Goal: Transaction & Acquisition: Purchase product/service

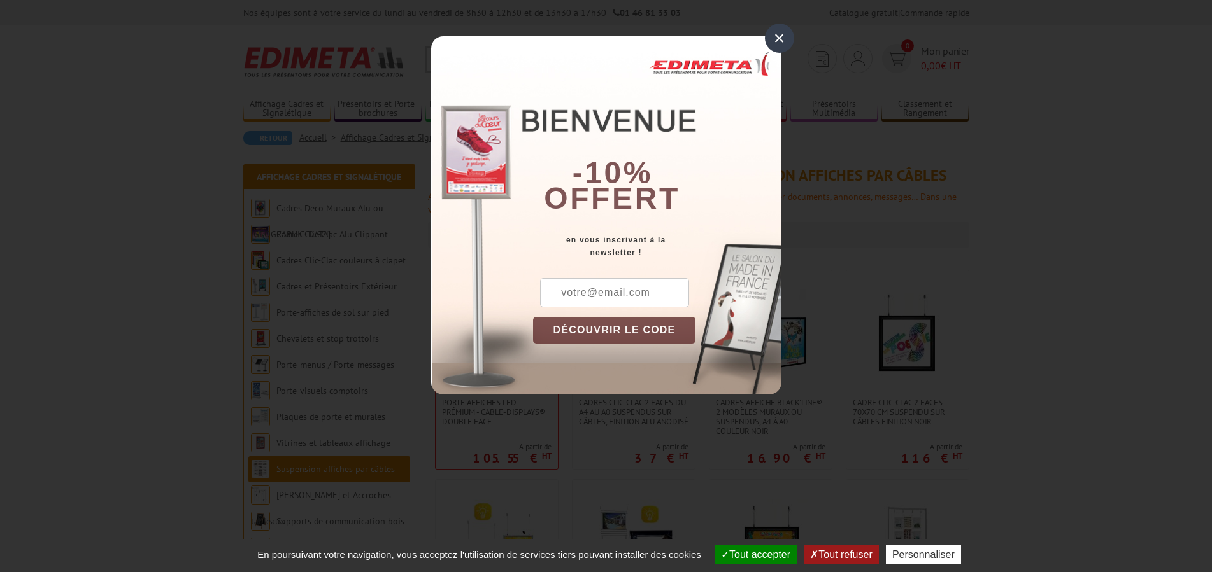
click at [789, 41] on div "×" at bounding box center [779, 38] width 29 height 29
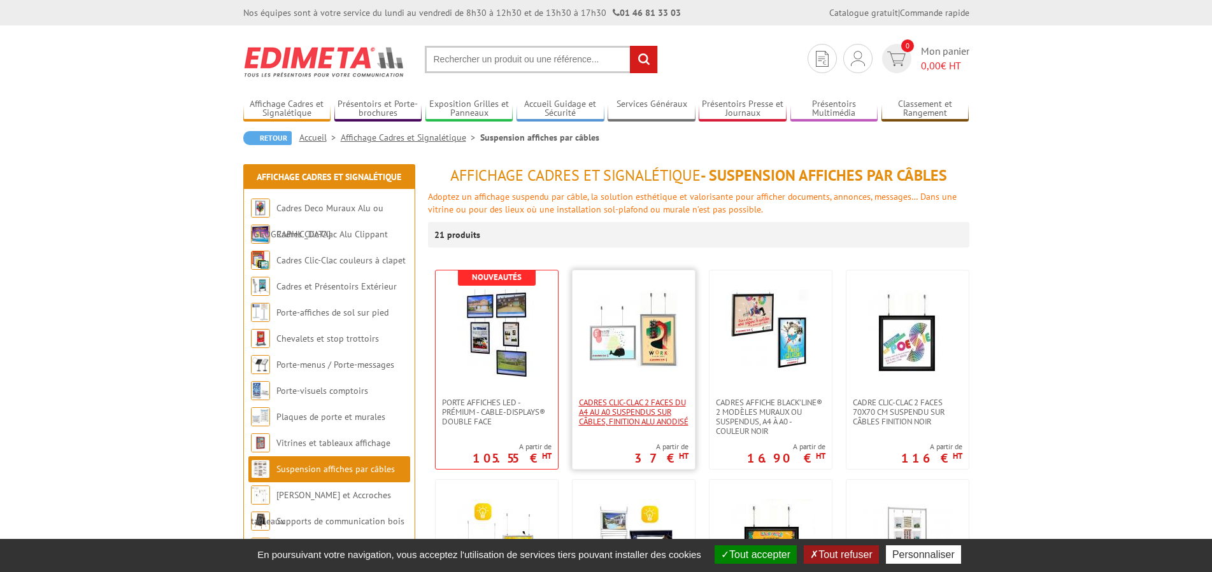
click at [607, 424] on span "Cadres Clic-Clac 2 faces du A4 au A0 suspendus sur câbles, finition alu anodisé" at bounding box center [634, 412] width 110 height 29
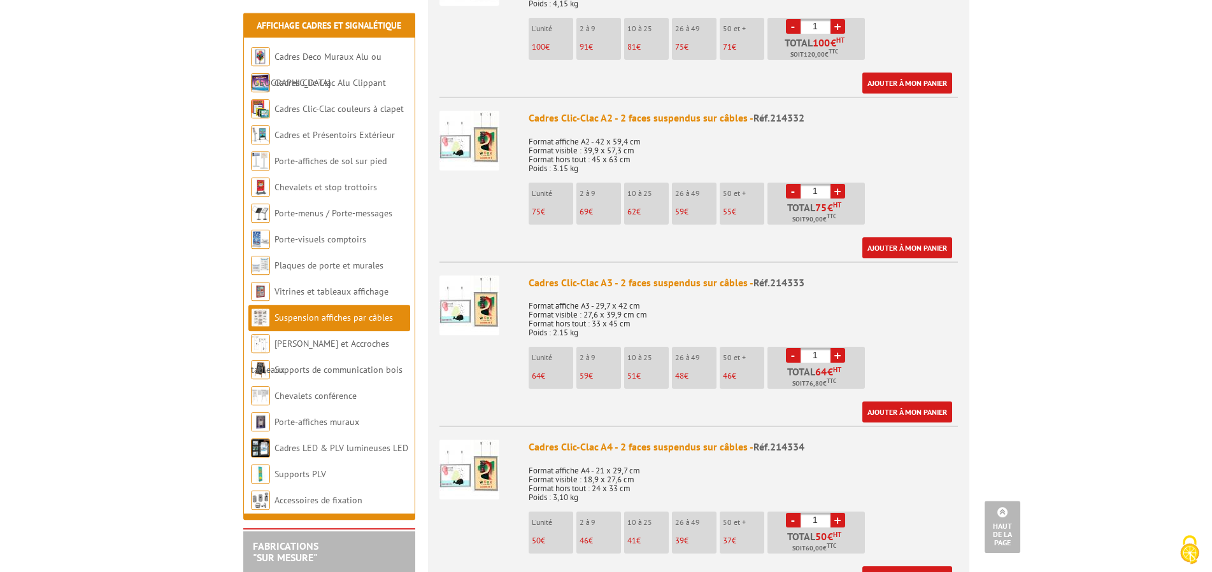
scroll to position [779, 0]
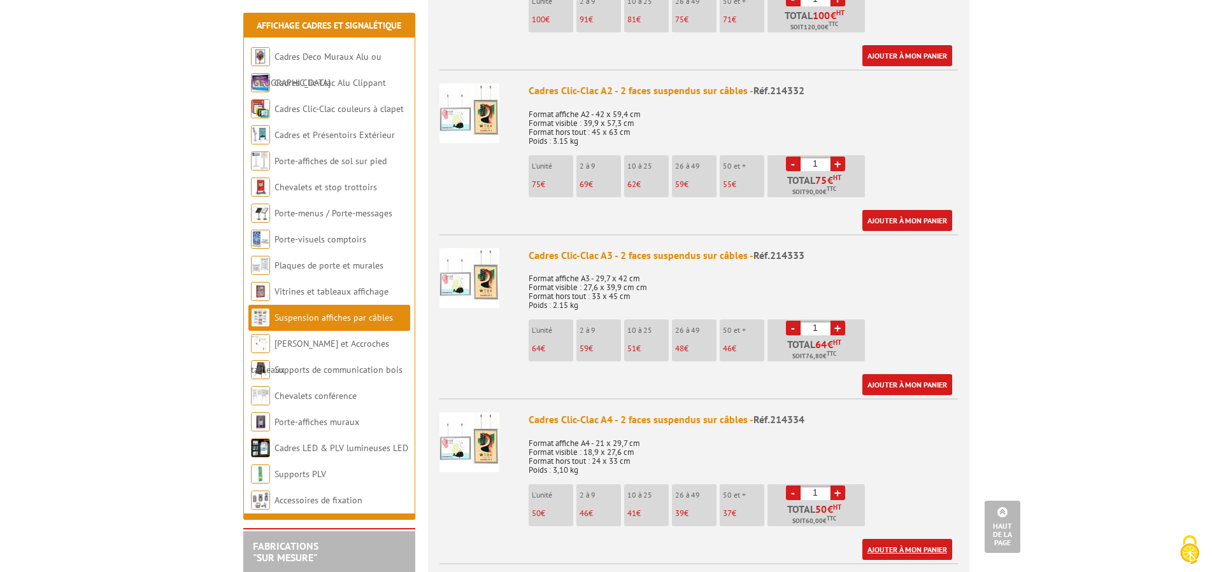
click at [877, 548] on link "Ajouter à mon panier" at bounding box center [907, 549] width 90 height 21
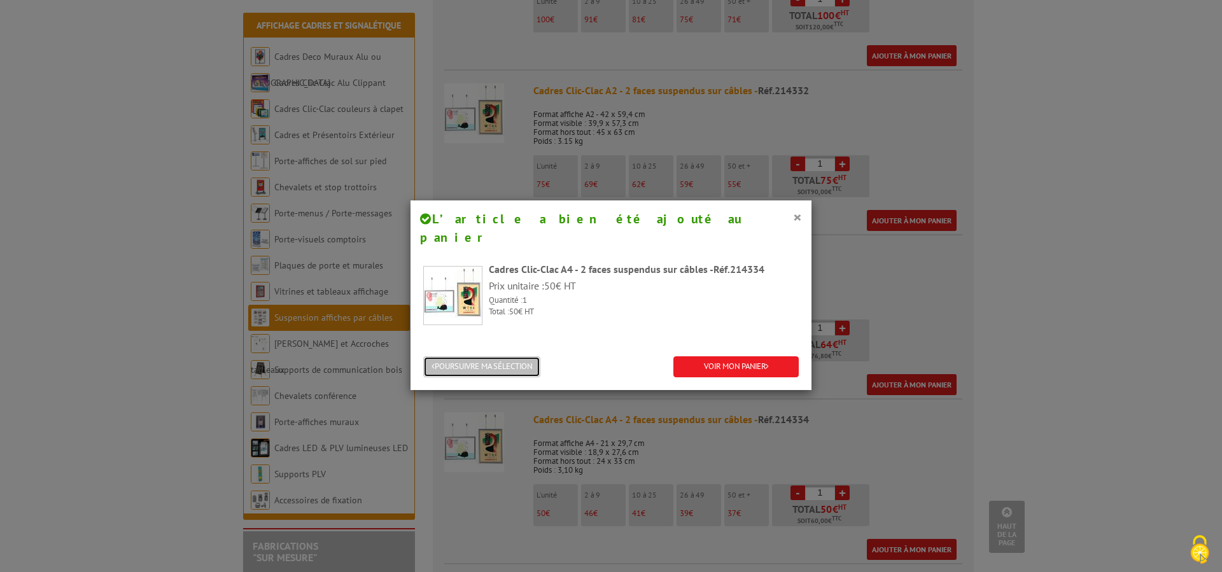
click at [512, 357] on button "POURSUIVRE MA SÉLECTION" at bounding box center [481, 367] width 117 height 21
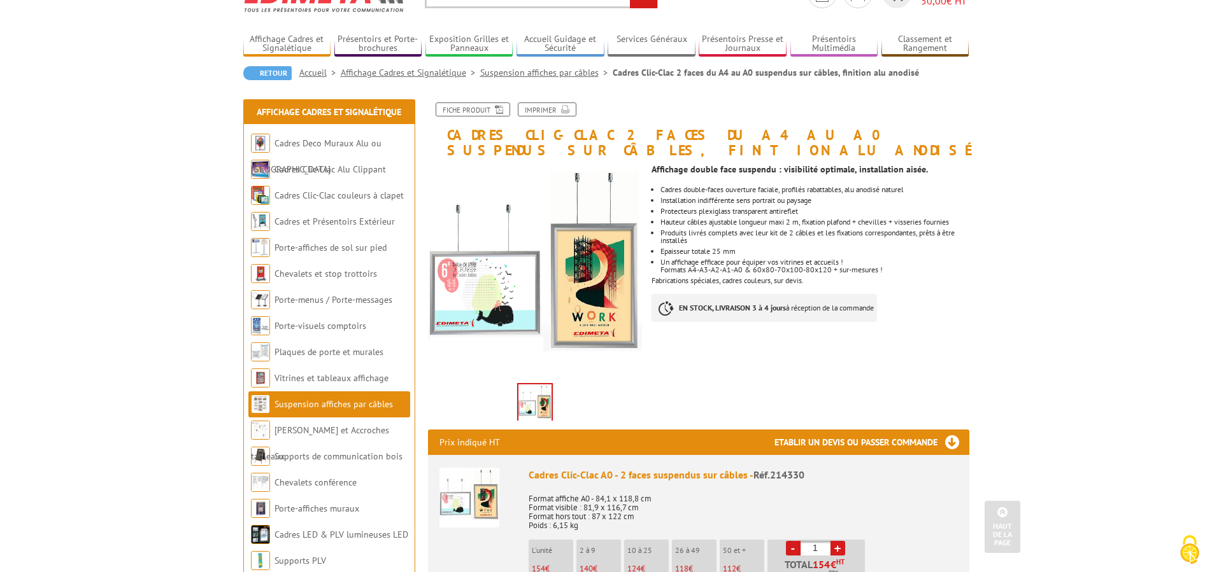
scroll to position [0, 0]
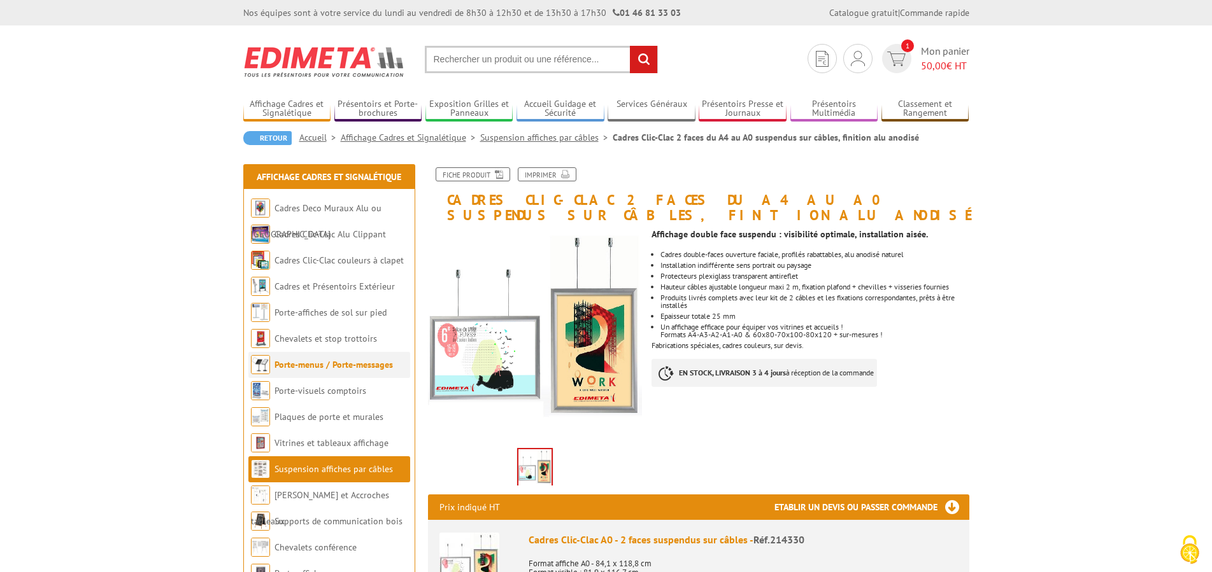
click at [285, 365] on link "Porte-menus / Porte-messages" at bounding box center [333, 364] width 118 height 11
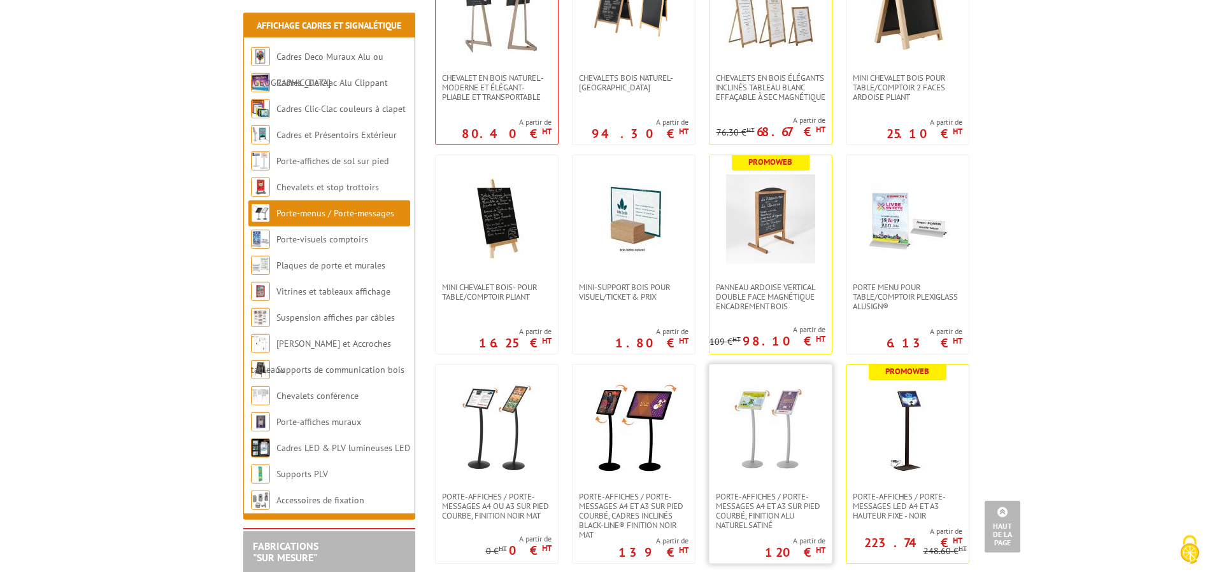
scroll to position [584, 0]
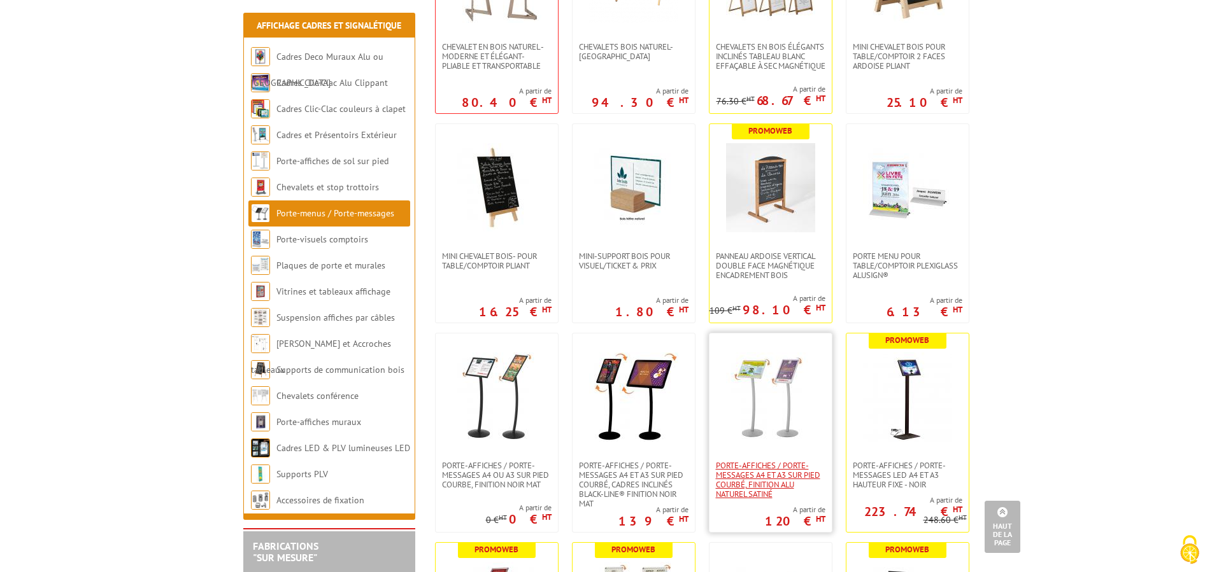
click at [767, 465] on span "Porte-affiches / Porte-messages A4 et A3 sur pied courbé, finition alu naturel …" at bounding box center [771, 480] width 110 height 38
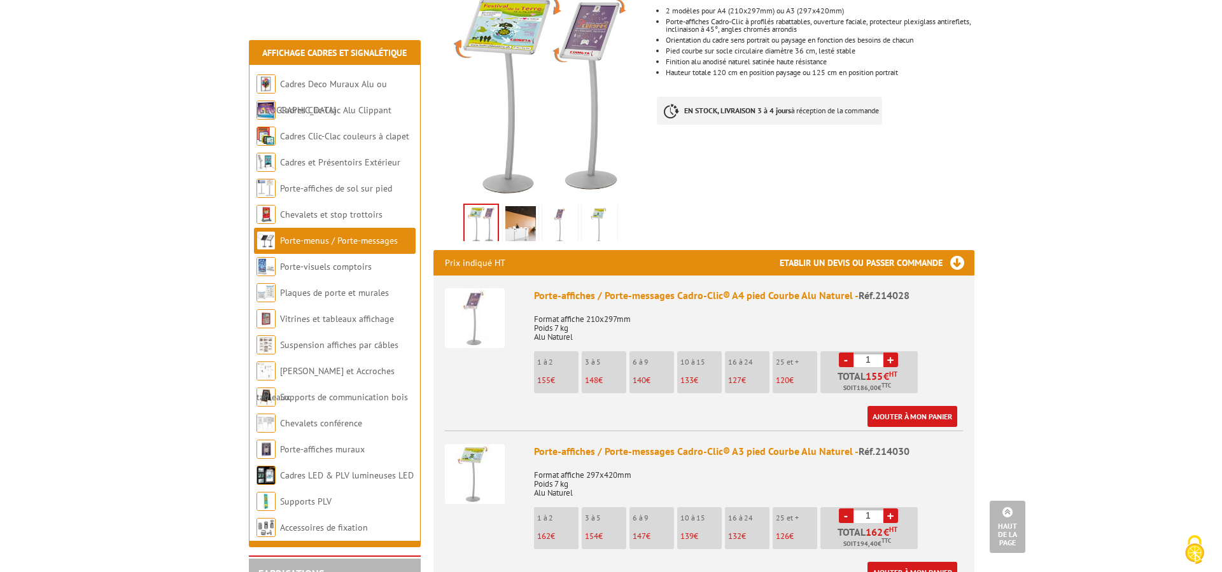
scroll to position [325, 0]
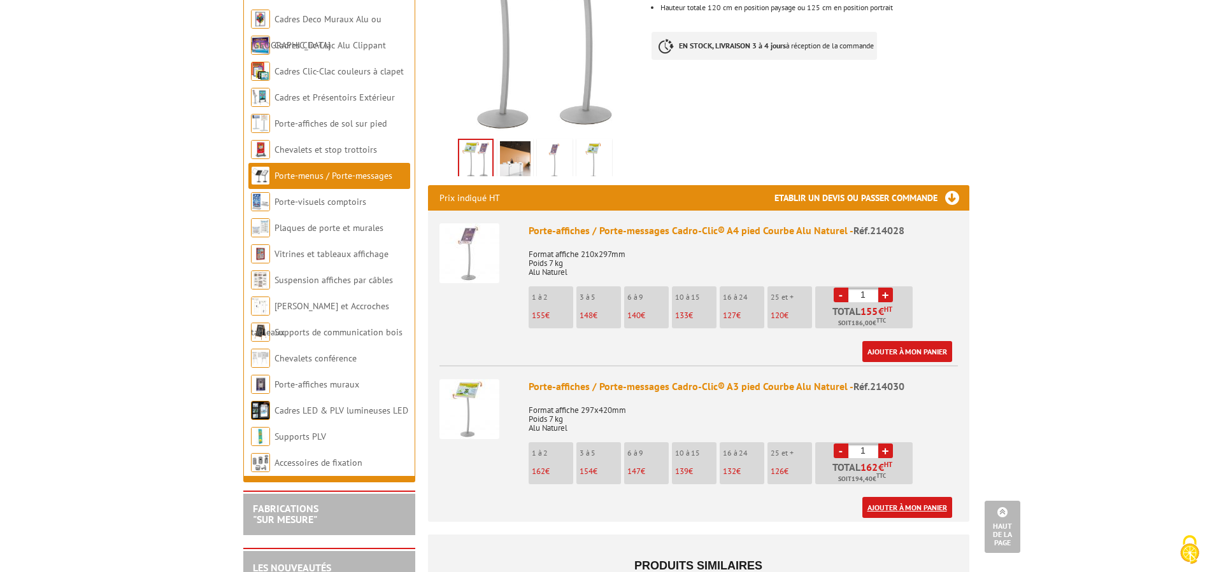
click at [877, 497] on link "Ajouter à mon panier" at bounding box center [907, 507] width 90 height 21
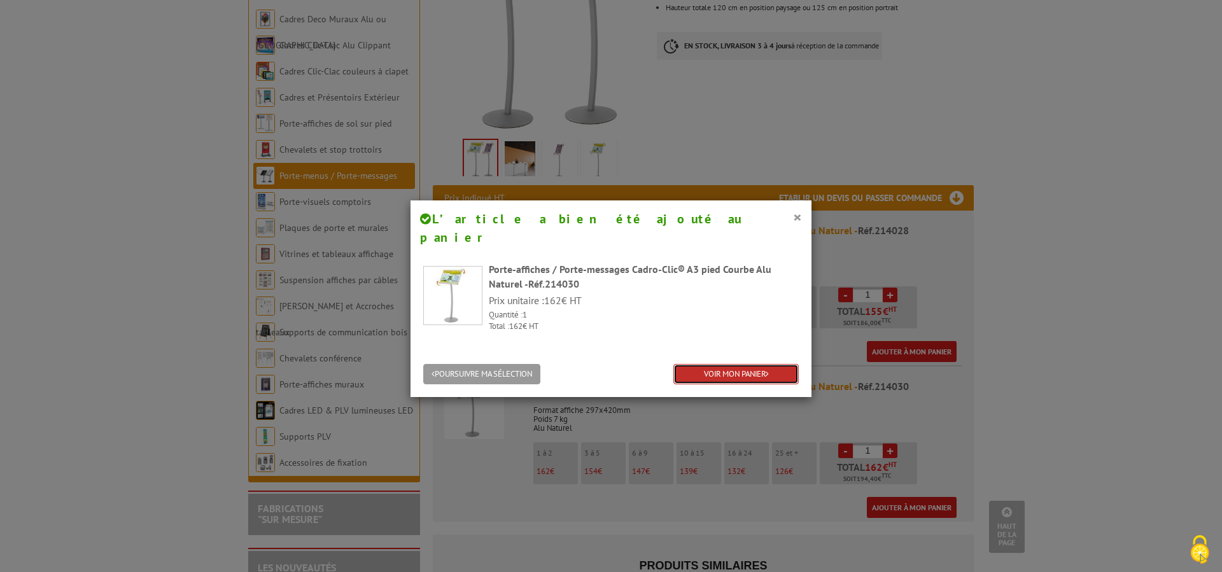
click at [690, 364] on link "VOIR MON PANIER" at bounding box center [736, 374] width 125 height 21
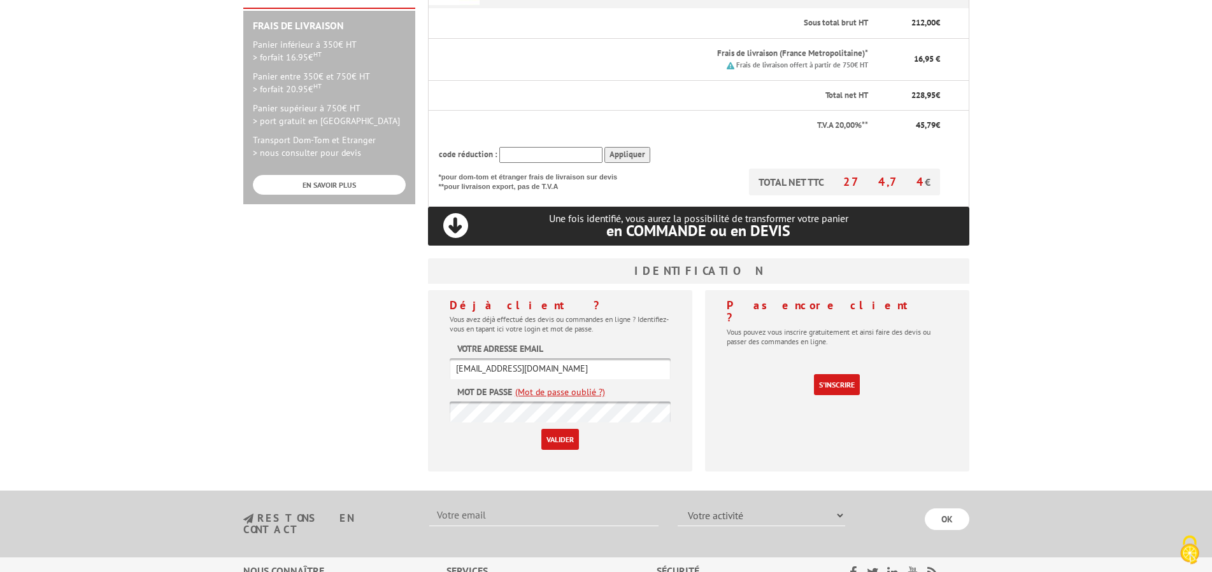
scroll to position [390, 0]
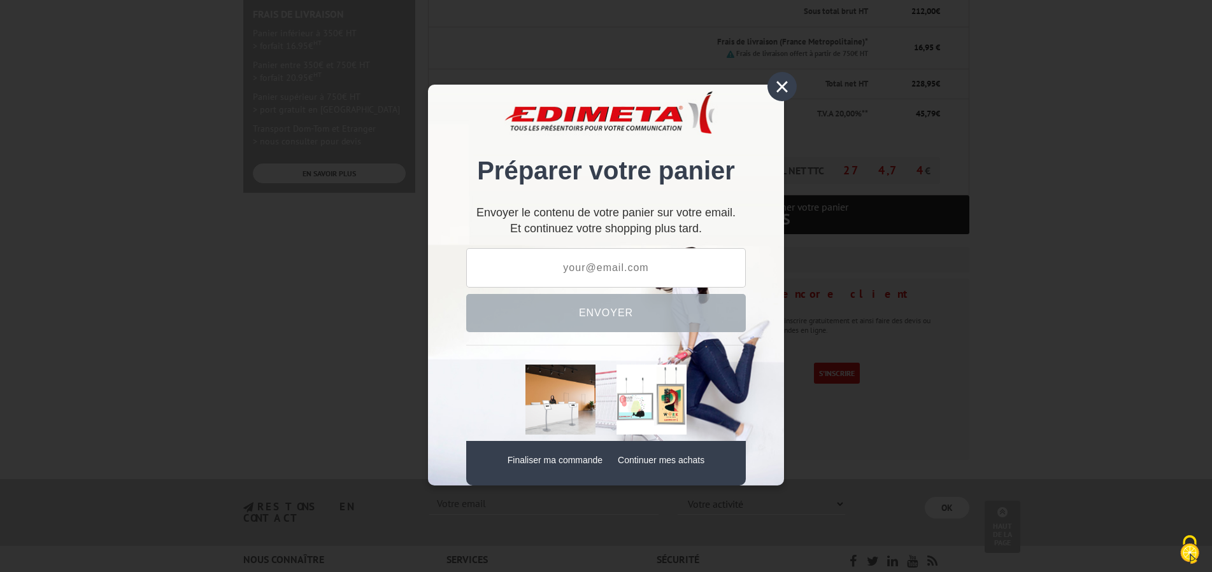
click at [779, 90] on div "×" at bounding box center [781, 86] width 29 height 29
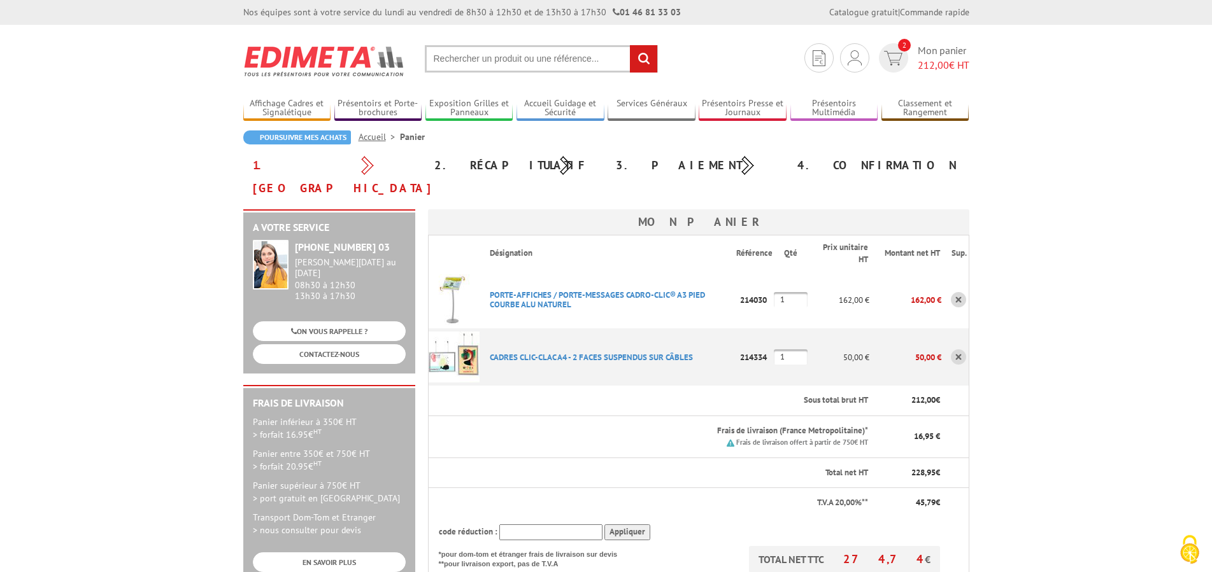
scroll to position [0, 0]
click at [957, 293] on link at bounding box center [957, 300] width 15 height 15
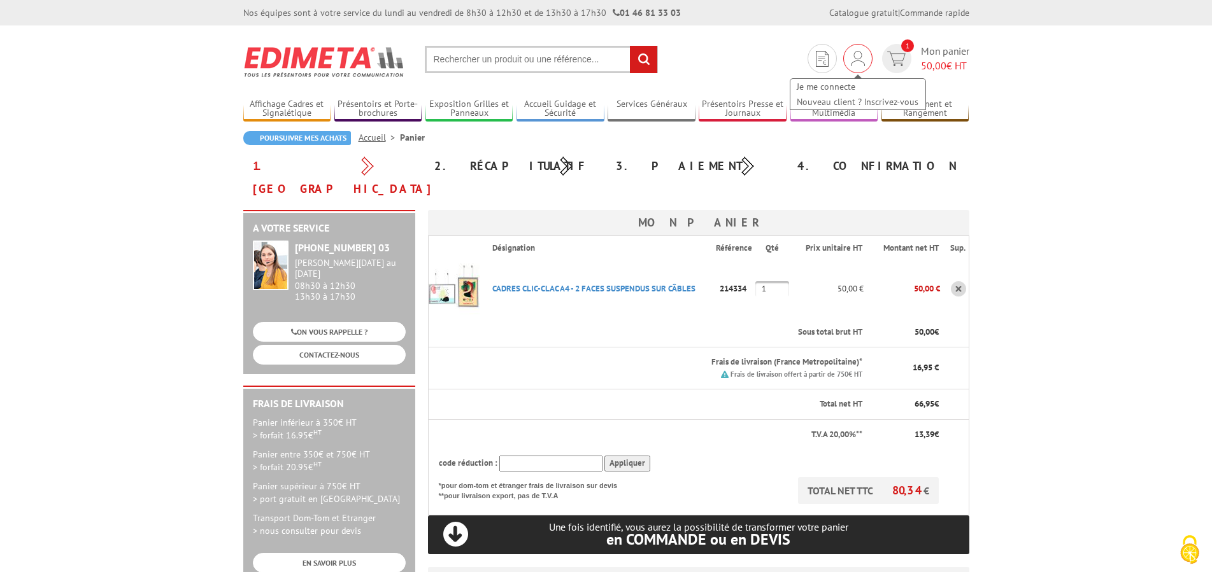
click at [851, 60] on img at bounding box center [858, 58] width 14 height 15
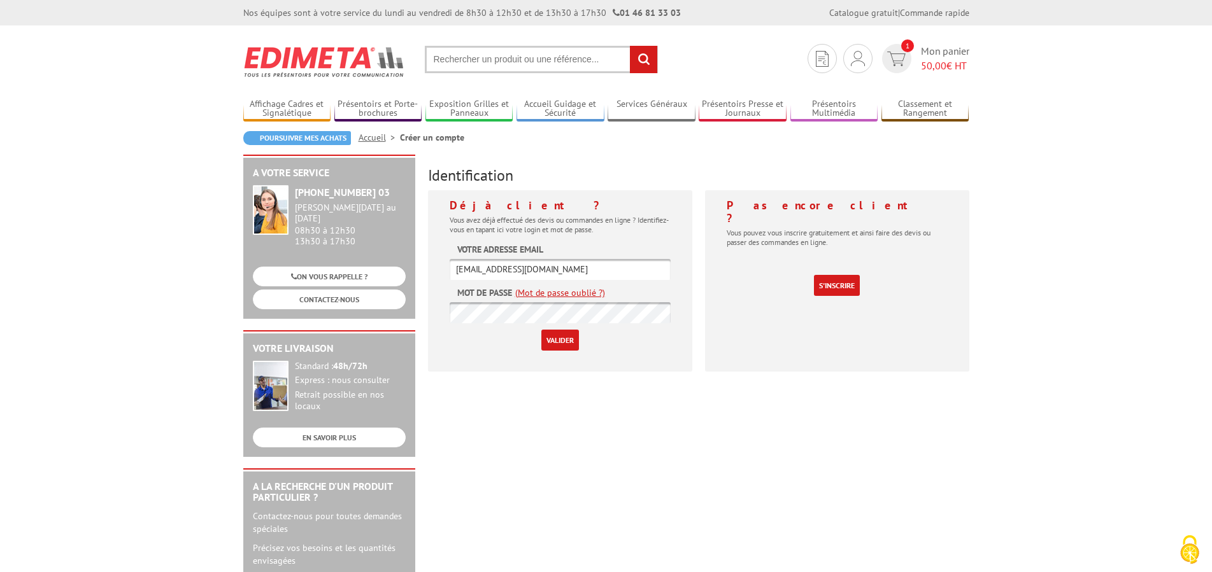
click at [550, 344] on input "Valider" at bounding box center [560, 340] width 38 height 21
